Goal: Transaction & Acquisition: Book appointment/travel/reservation

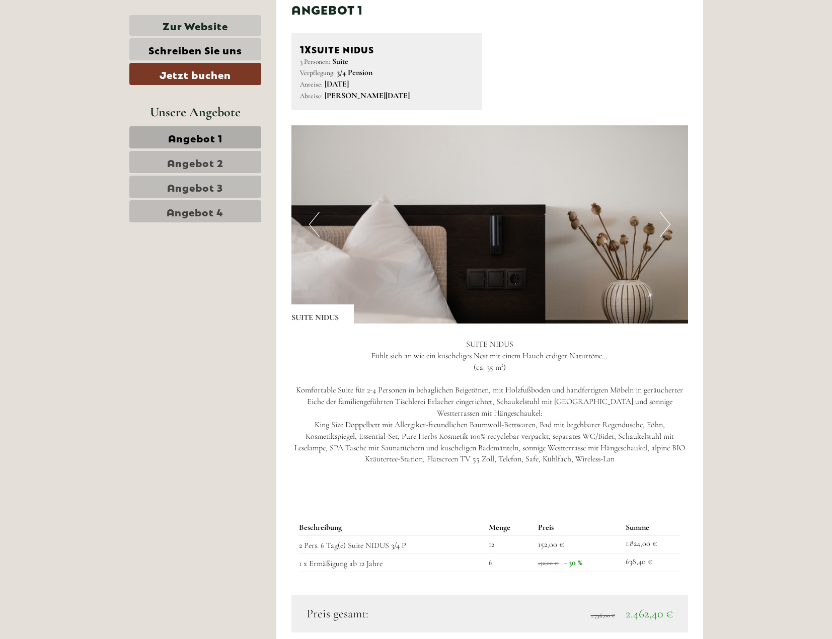
scroll to position [1057, 0]
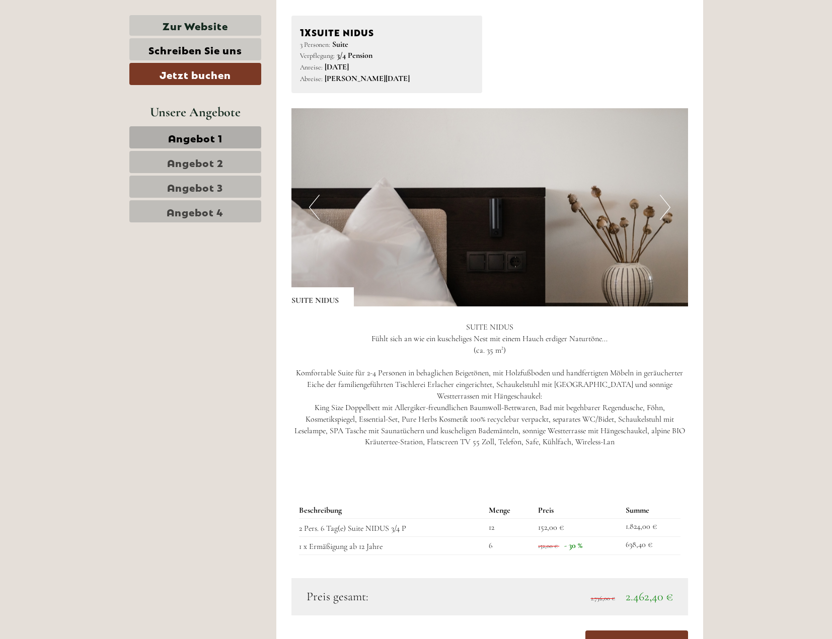
click at [191, 158] on span "Angebot 2" at bounding box center [195, 162] width 56 height 14
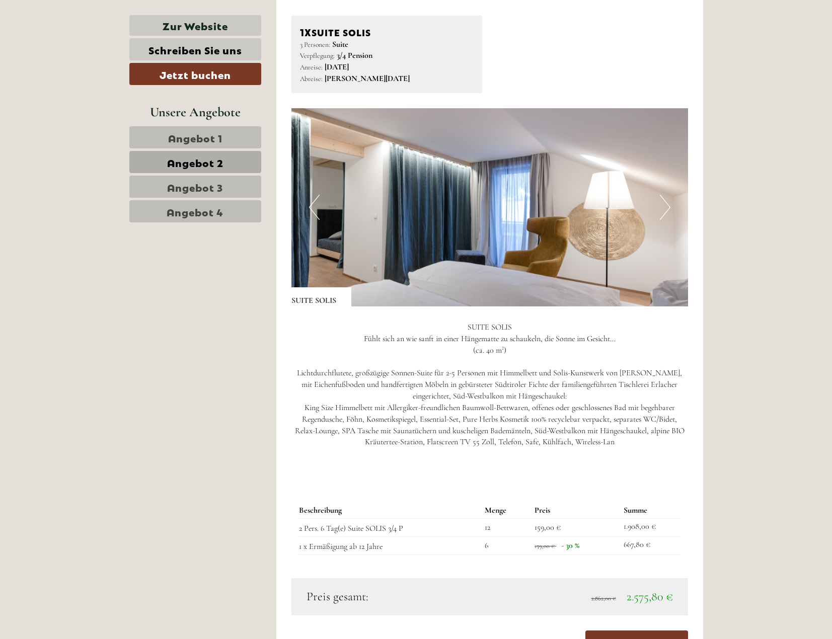
scroll to position [1020, 0]
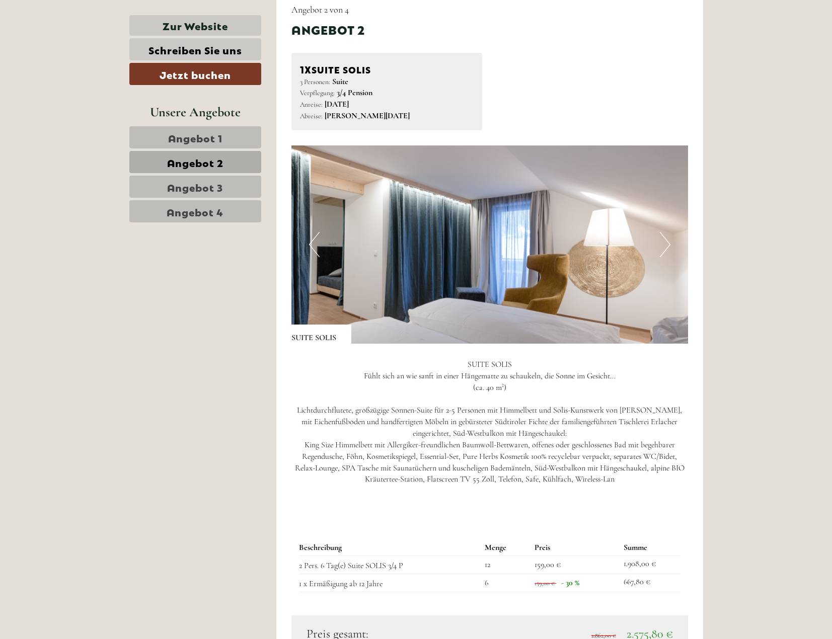
click at [200, 201] on link "Angebot 4" at bounding box center [195, 211] width 132 height 22
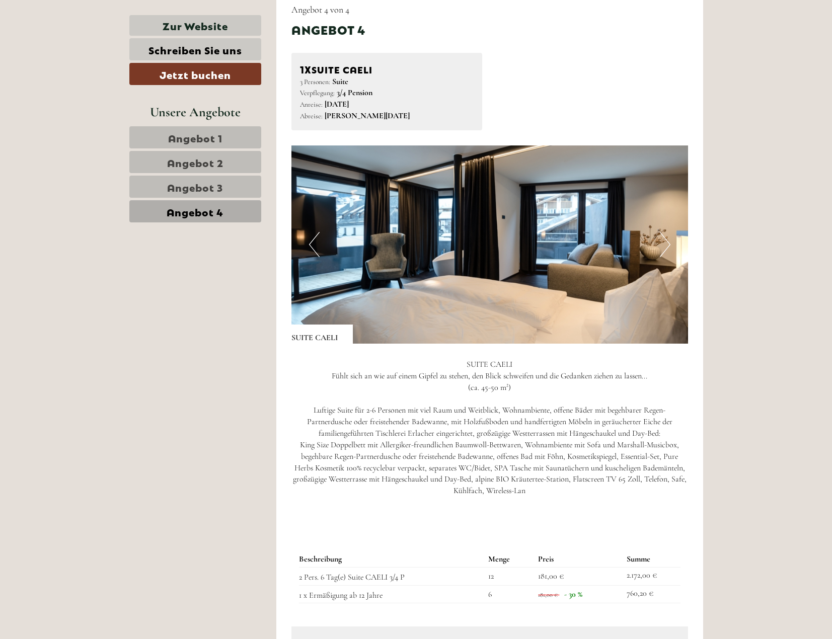
click at [208, 194] on link "Angebot 3" at bounding box center [195, 187] width 132 height 22
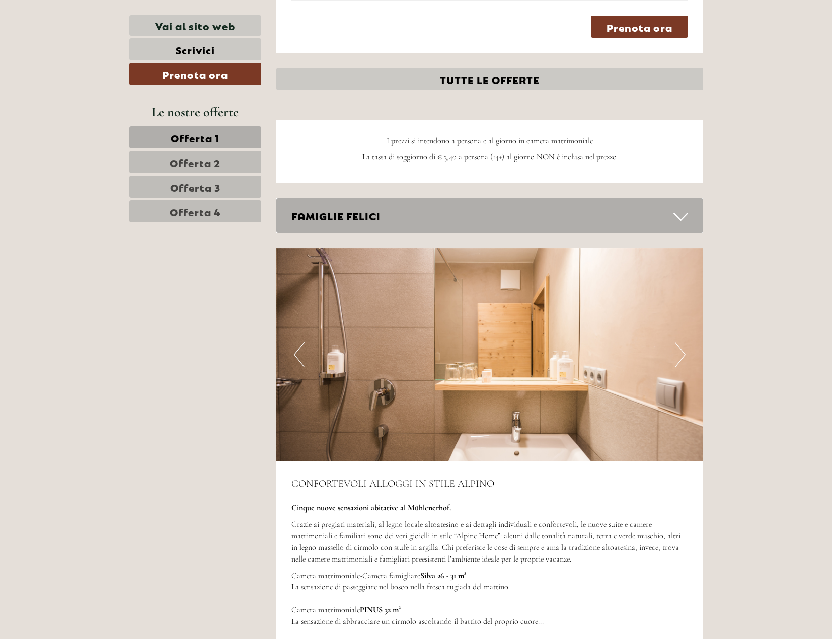
scroll to position [2618, 0]
click at [187, 208] on span "Offerta 4" at bounding box center [195, 211] width 51 height 14
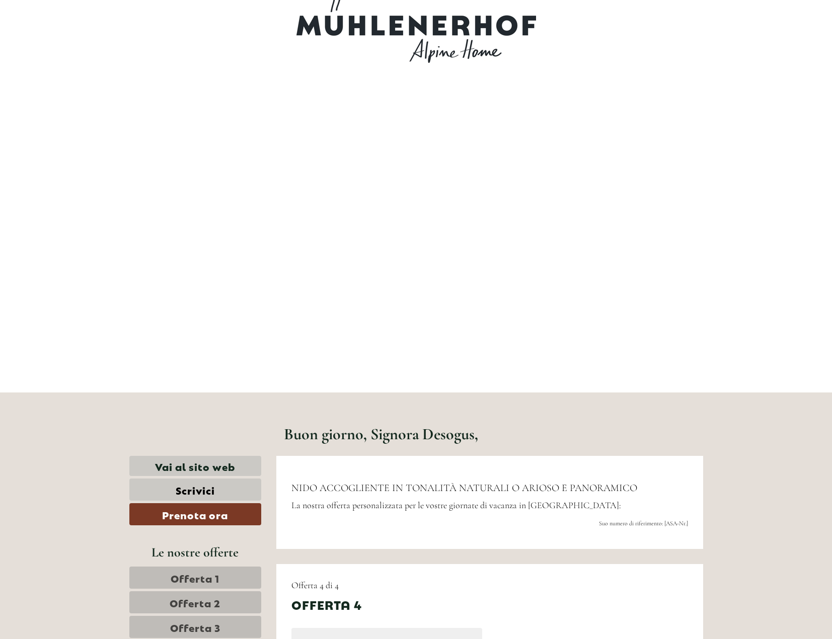
scroll to position [0, 0]
